Goal: Find contact information: Find contact information

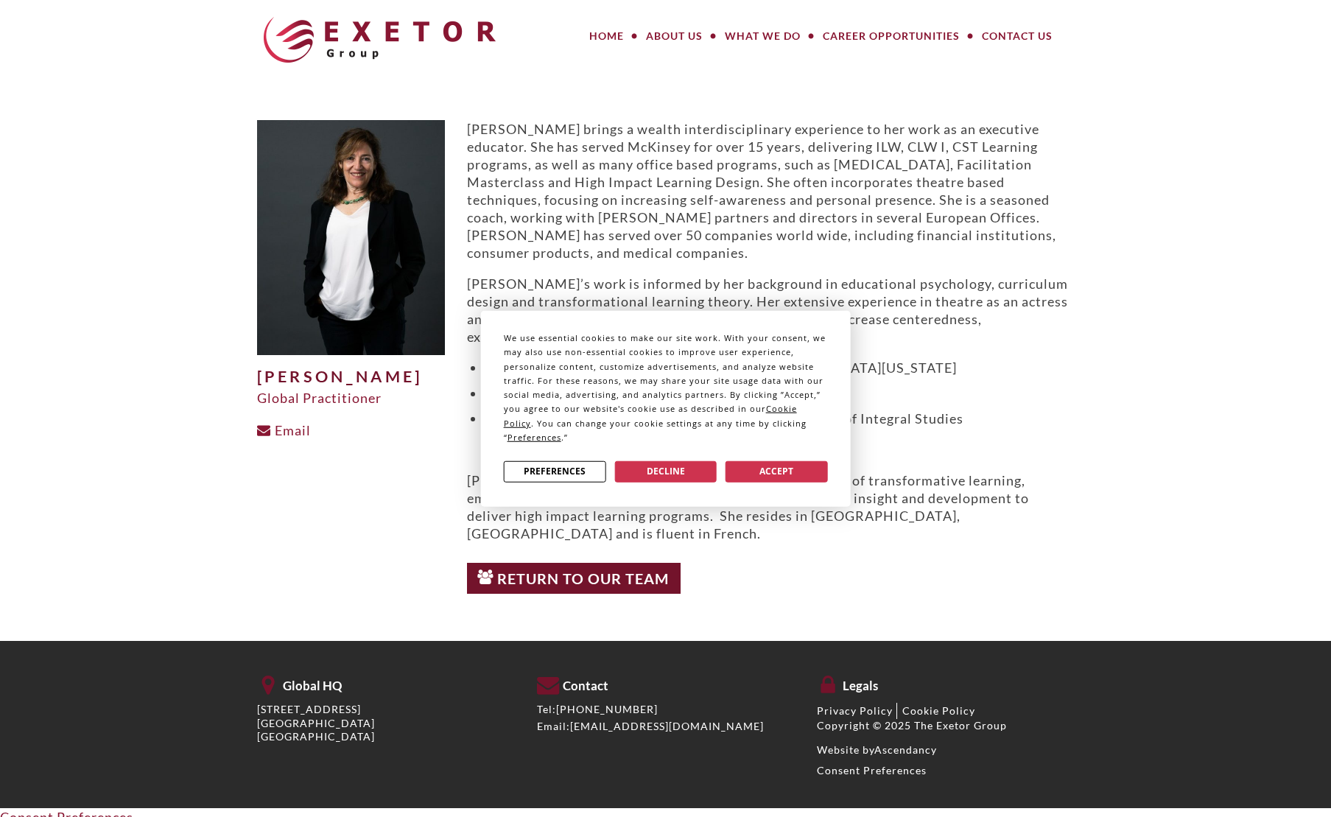
click at [666, 133] on div "We use essential cookies to make our site work. With your consent, we may also …" at bounding box center [665, 408] width 1331 height 817
click at [780, 469] on button "Accept" at bounding box center [776, 470] width 102 height 21
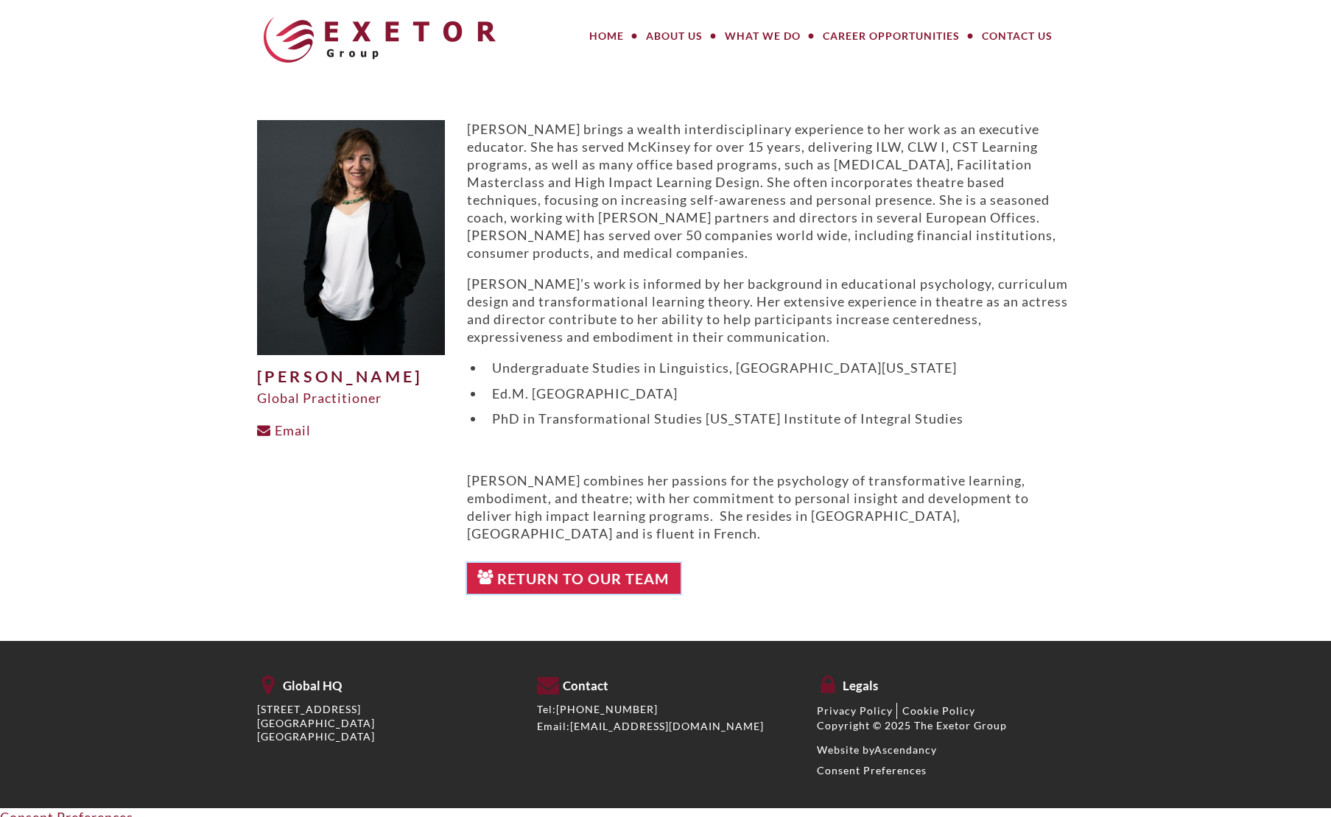
click at [597, 563] on link "Return to Our Team" at bounding box center [574, 578] width 214 height 31
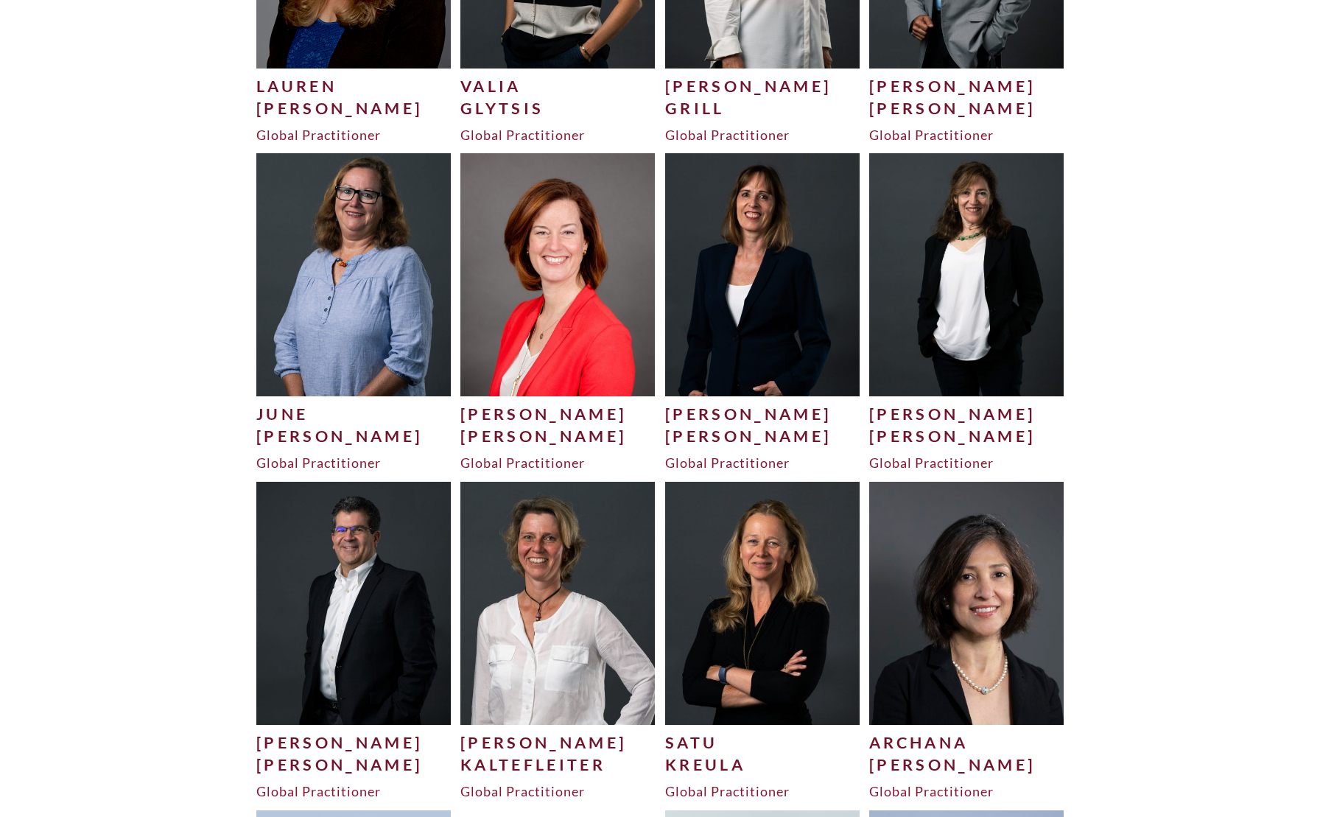
scroll to position [2518, 0]
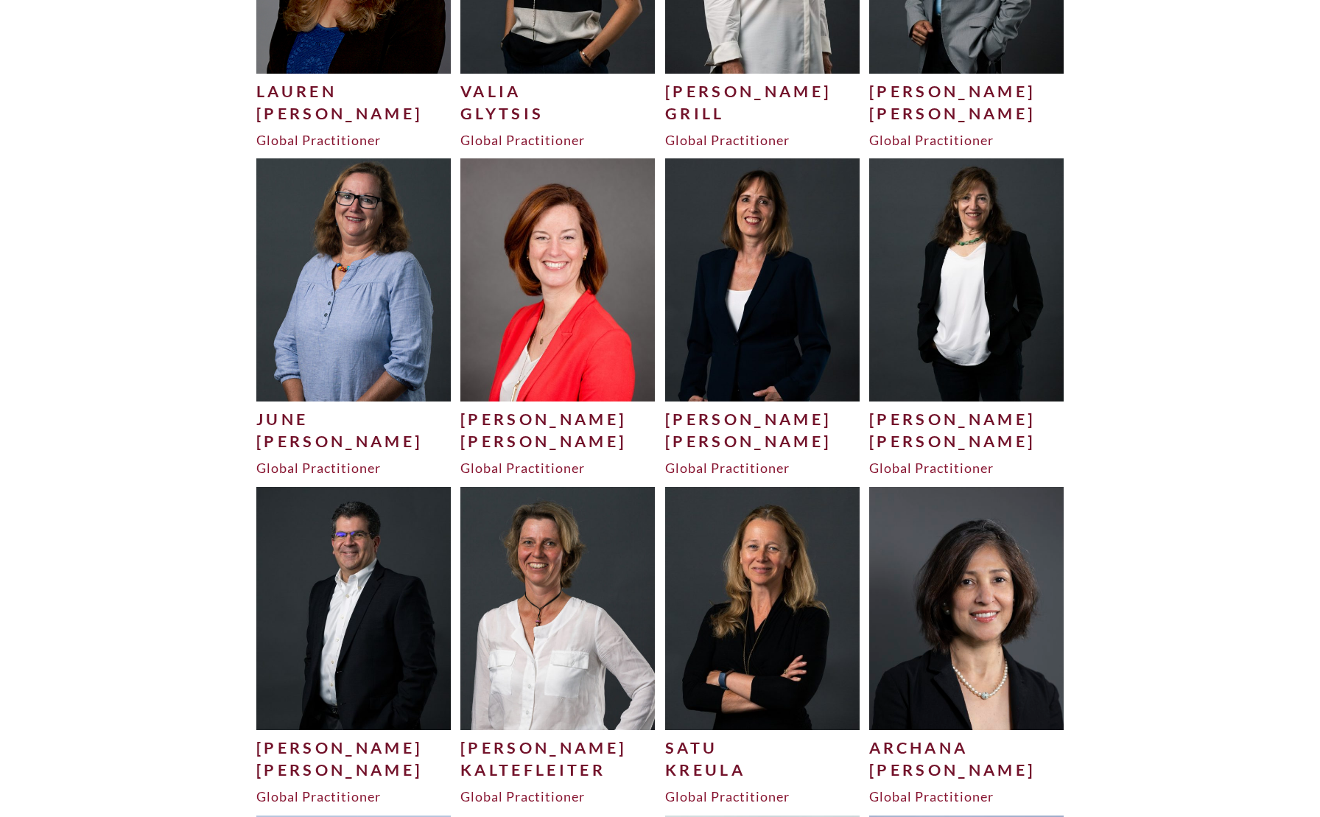
click at [965, 344] on img at bounding box center [966, 279] width 194 height 242
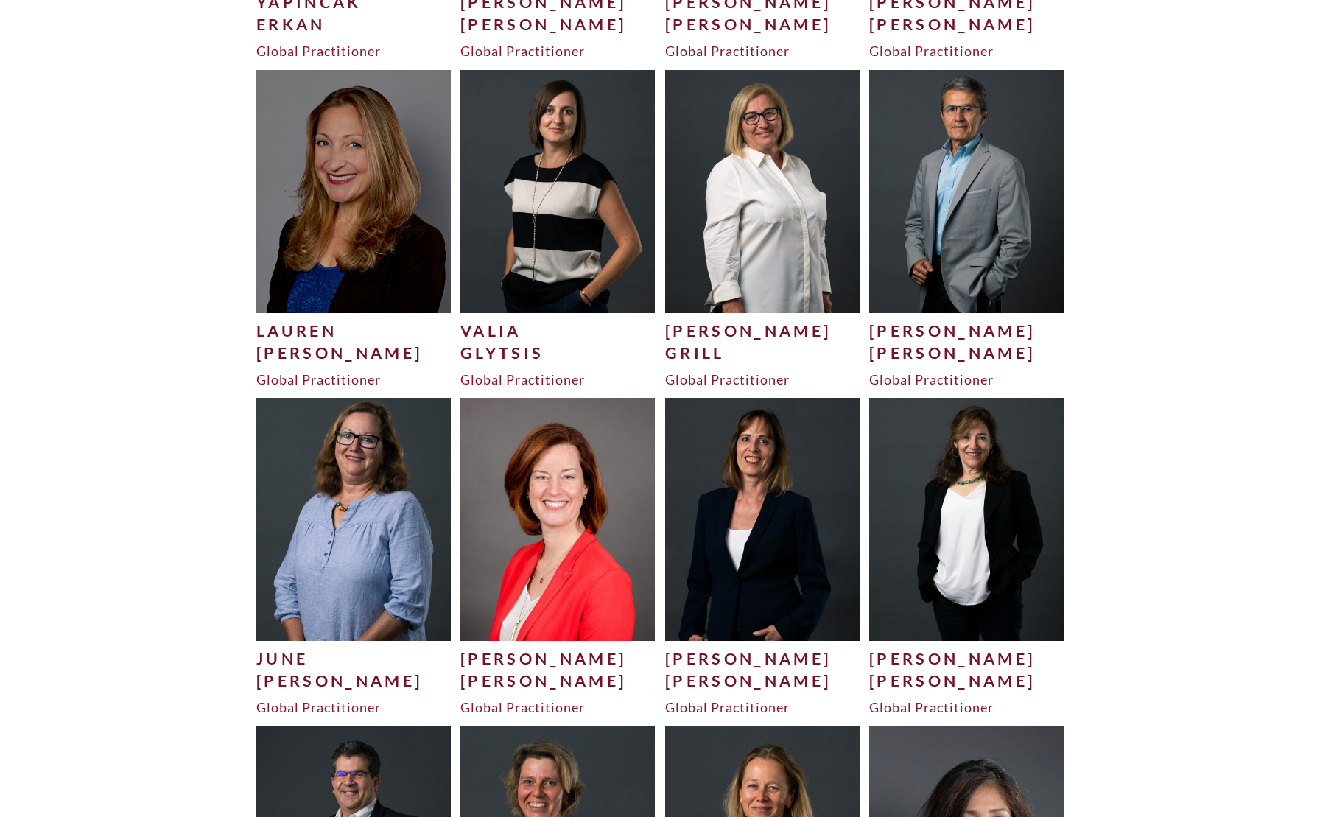
scroll to position [2518, 0]
